Goal: Navigation & Orientation: Find specific page/section

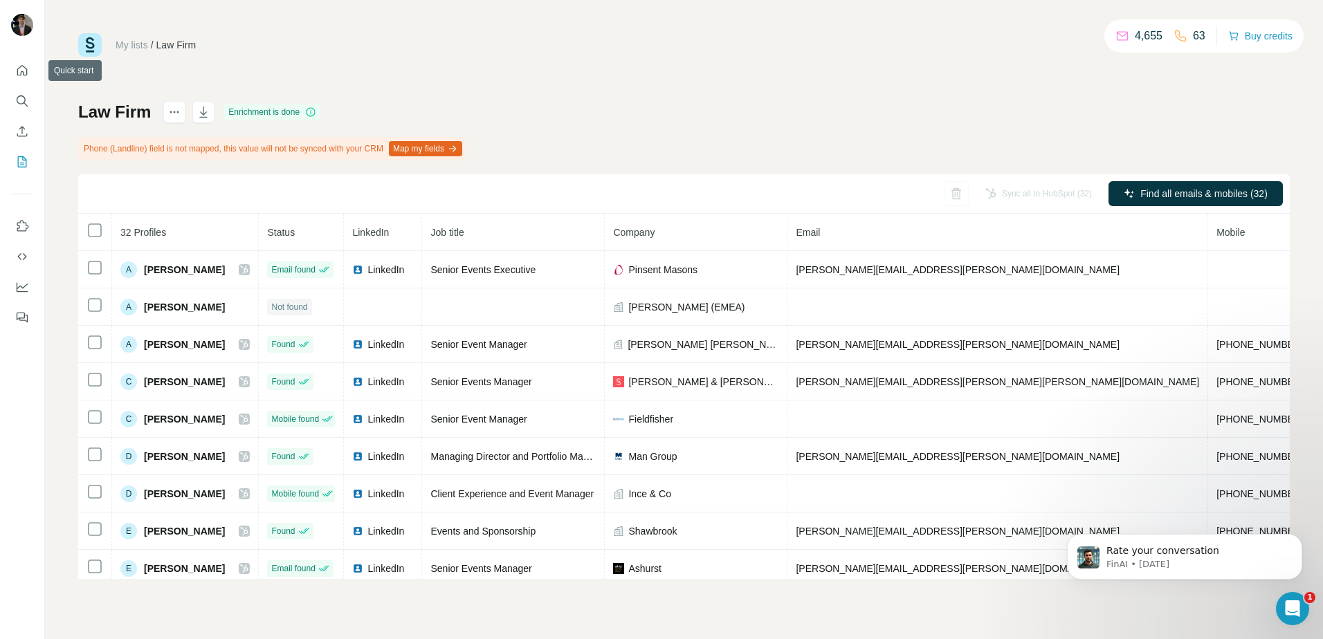
click at [12, 53] on div at bounding box center [22, 190] width 44 height 280
click at [25, 64] on icon "Quick start" at bounding box center [22, 71] width 14 height 14
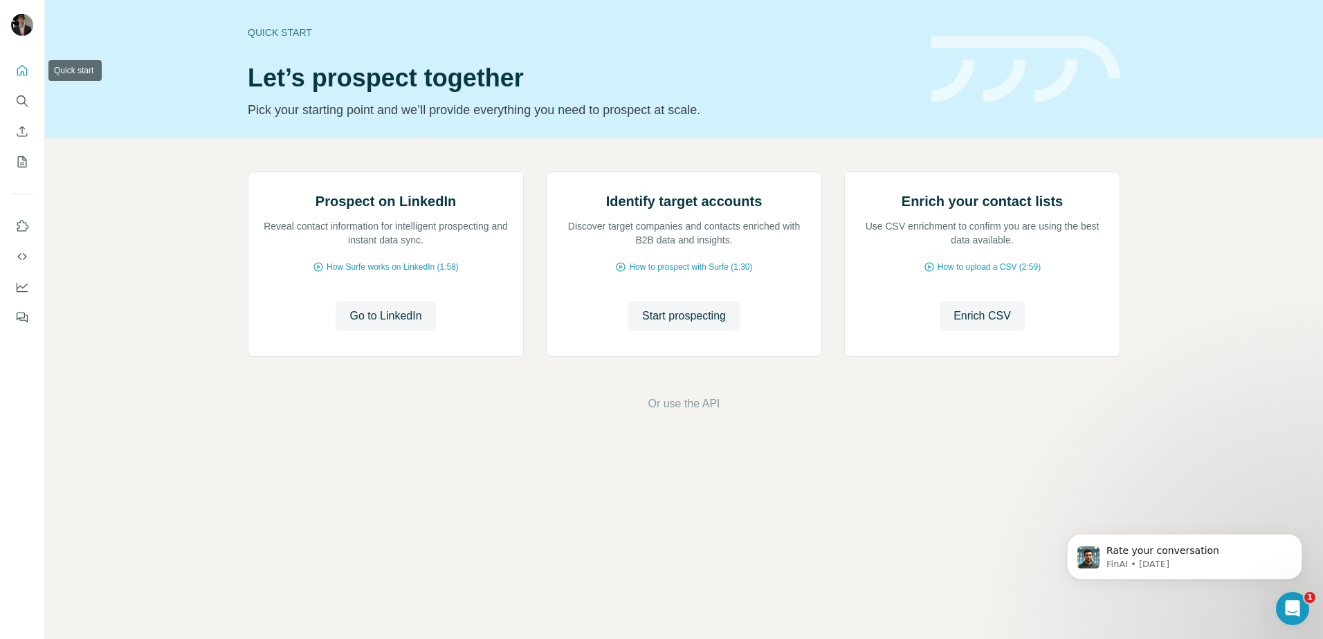
click at [1, 70] on div at bounding box center [22, 190] width 44 height 280
click at [2, 62] on div at bounding box center [22, 190] width 44 height 280
click at [32, 66] on button "Quick start" at bounding box center [22, 70] width 22 height 25
click at [17, 156] on icon "My lists" at bounding box center [22, 162] width 14 height 14
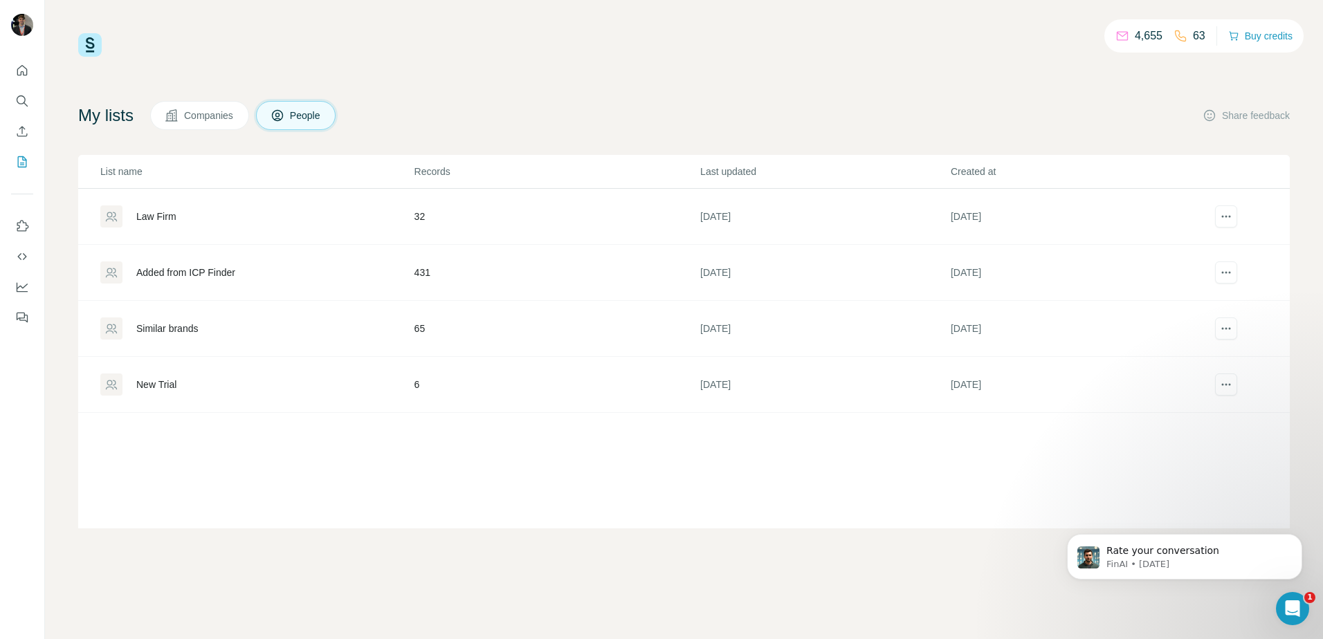
click at [210, 276] on div "Added from ICP Finder" at bounding box center [185, 273] width 99 height 14
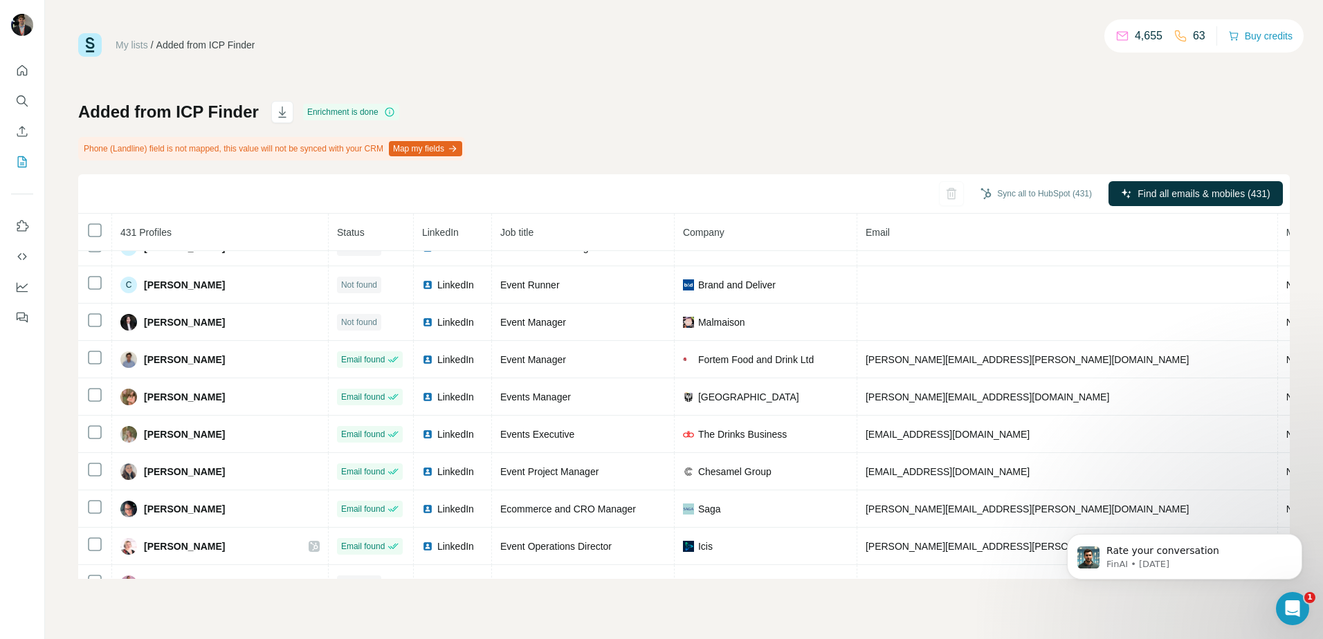
scroll to position [2004, 0]
